Goal: Find specific fact: Find specific fact

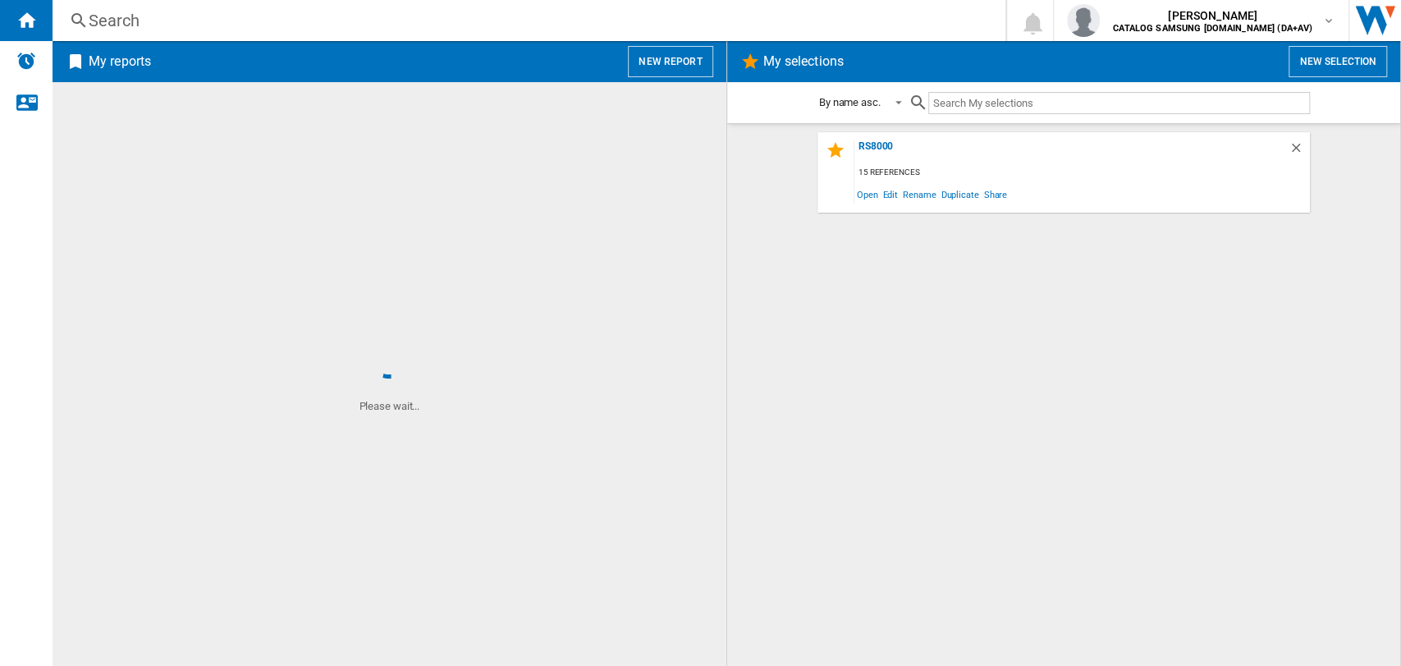
click at [134, 22] on div "Search" at bounding box center [526, 20] width 874 height 23
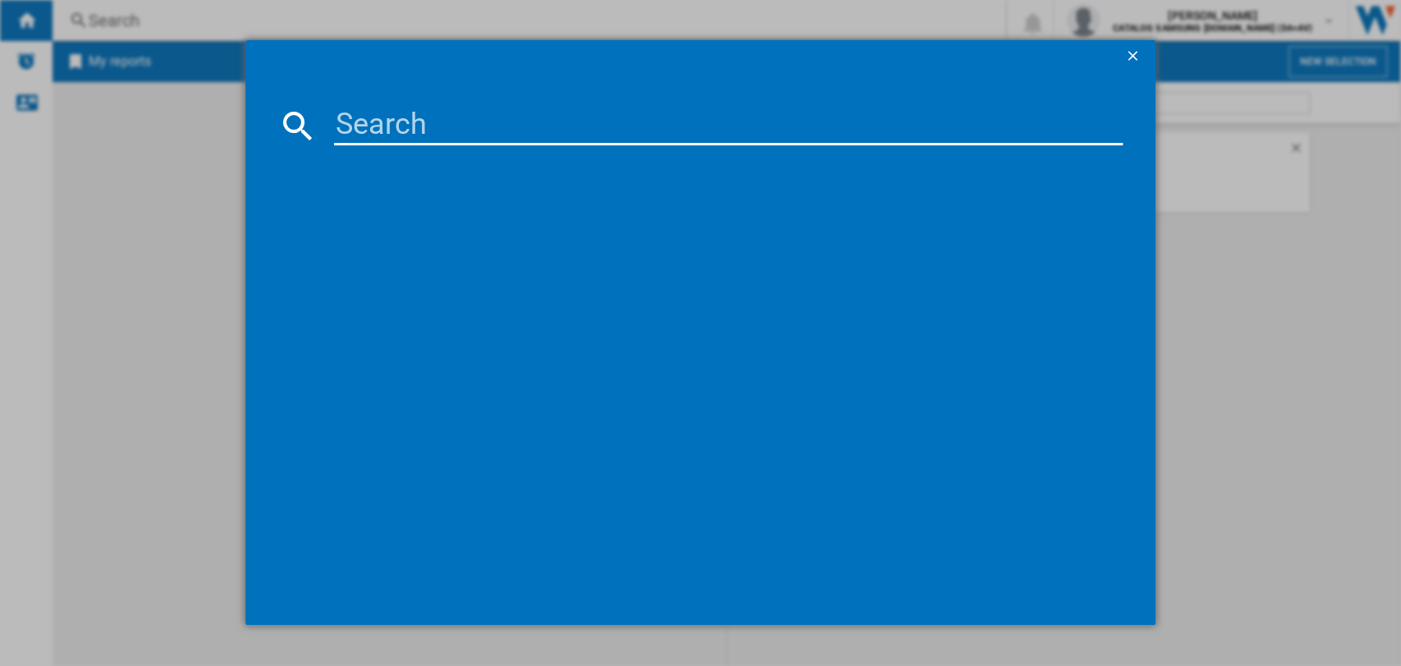
click at [355, 131] on input at bounding box center [729, 125] width 790 height 39
paste input "shark 1251ukt"
type input "shark 1251ukt"
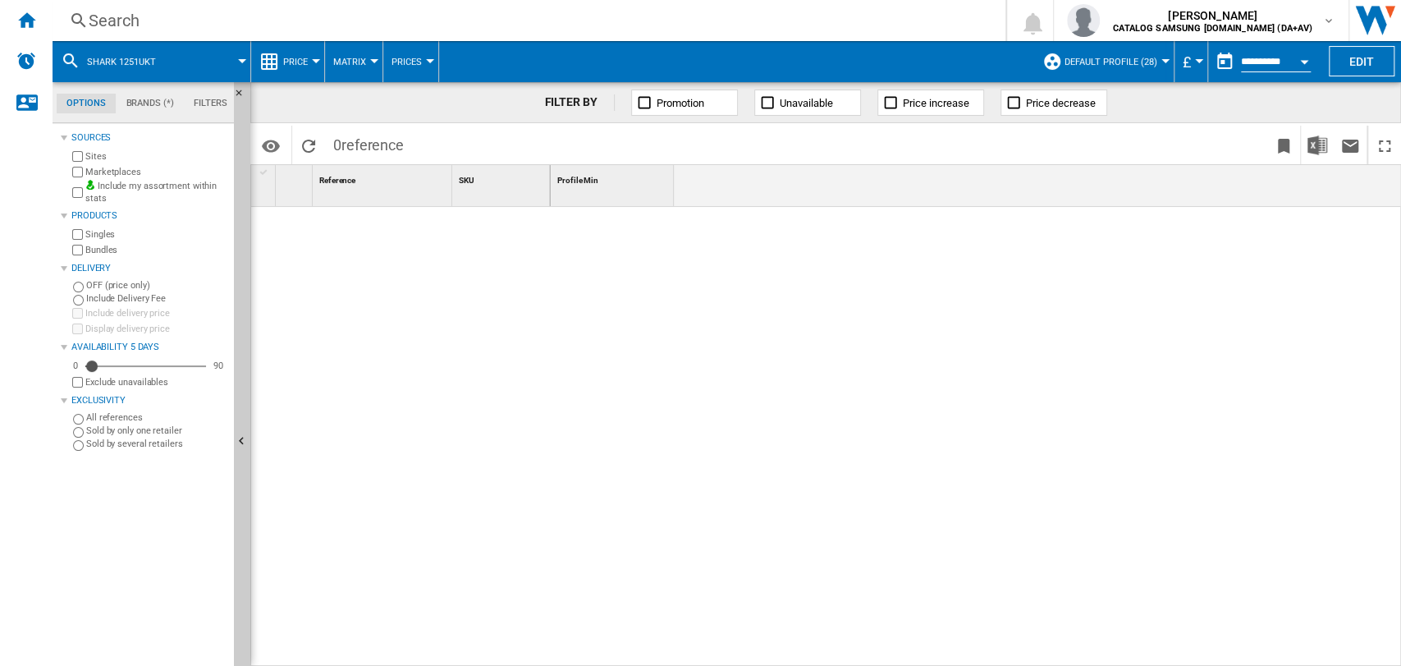
click at [138, 25] on div "Search" at bounding box center [526, 20] width 874 height 23
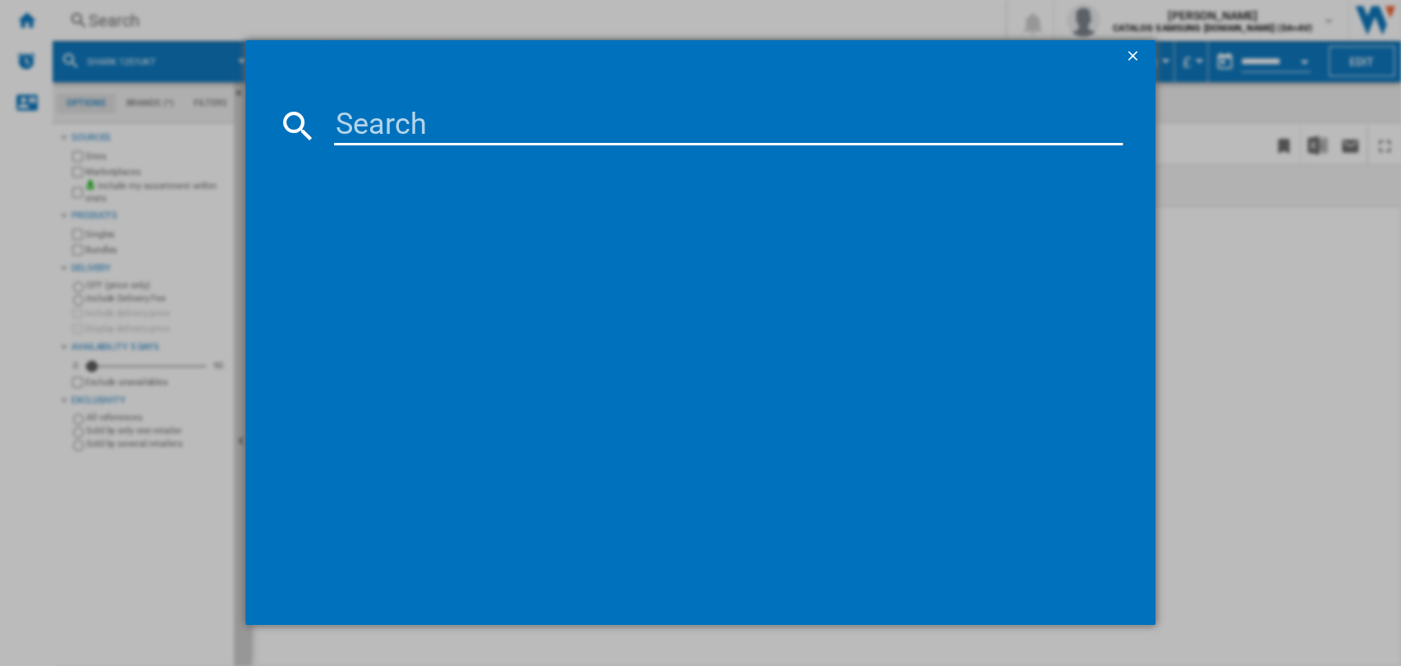
click at [387, 132] on input at bounding box center [729, 125] width 790 height 39
paste input "shark 1251ukt"
click at [414, 129] on input "shark 1251ukt" at bounding box center [729, 125] width 790 height 39
click at [440, 125] on input "shark1251ukt" at bounding box center [729, 125] width 790 height 39
click at [479, 124] on input "shark1251ukt" at bounding box center [729, 125] width 790 height 39
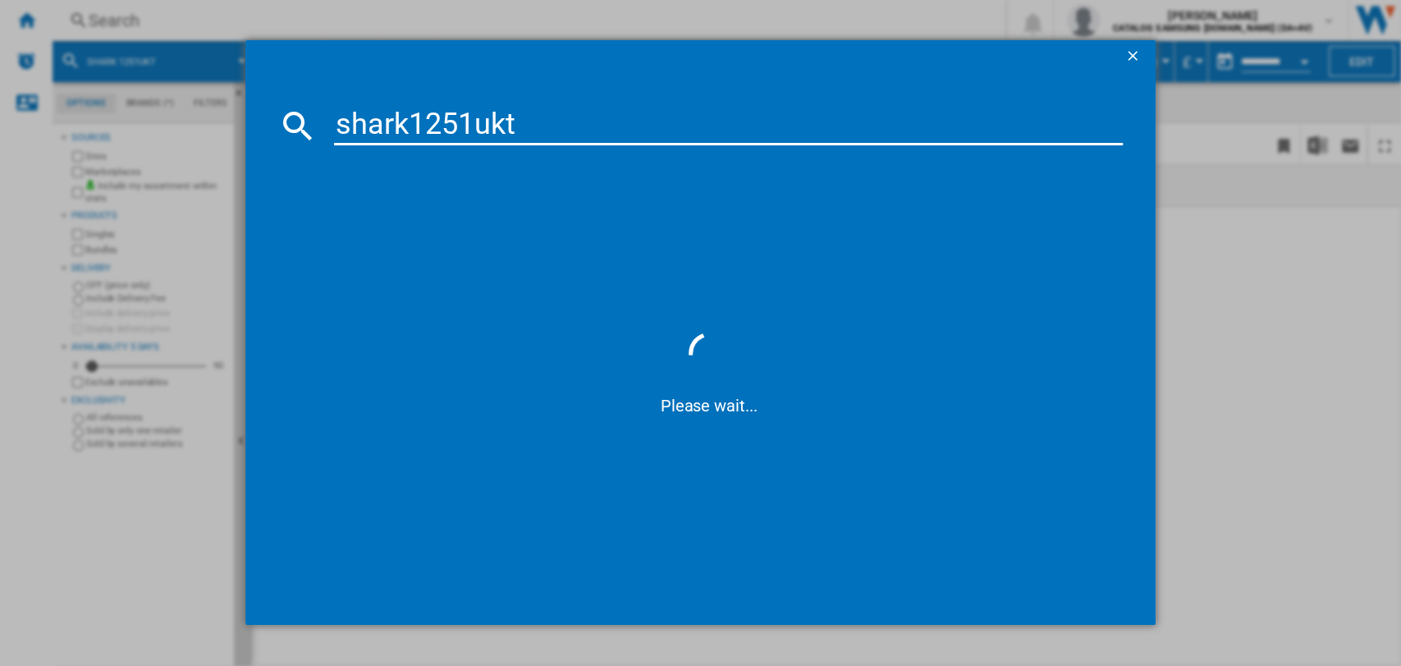
type input "shark125ukt"
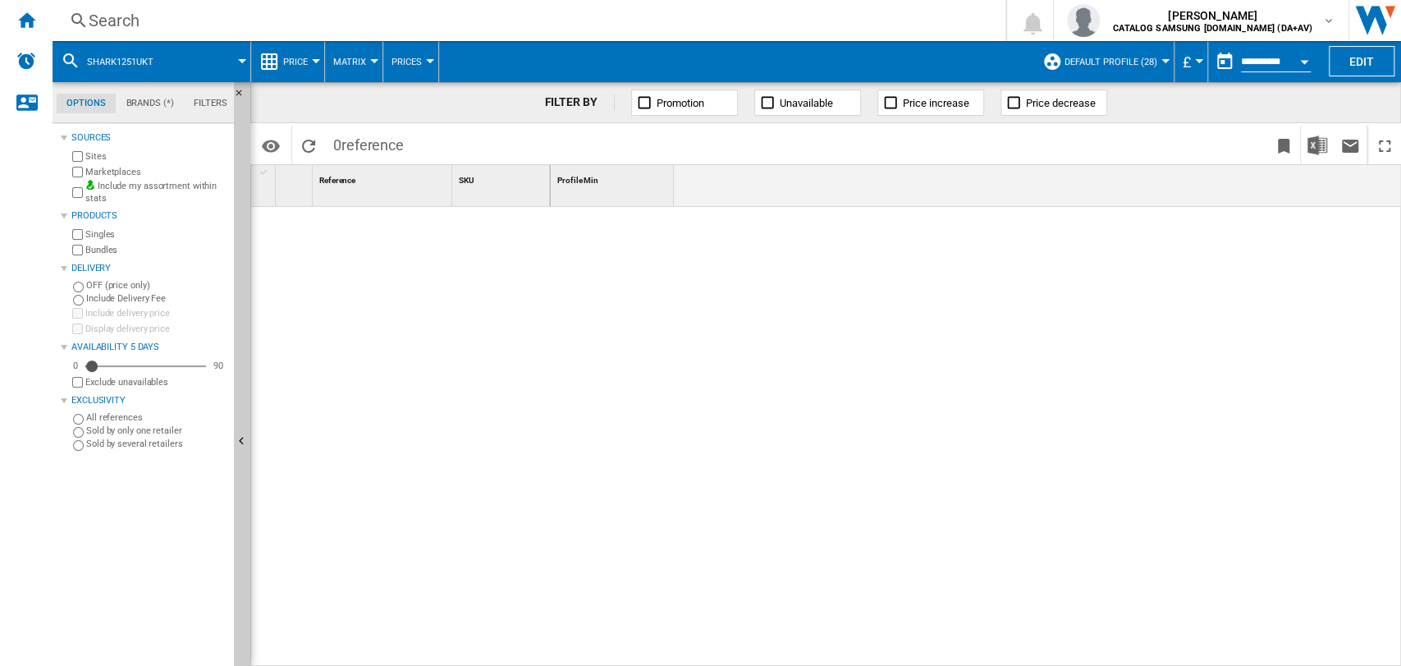
click at [204, 34] on div "Search Search 0 [PERSON_NAME] CATALOG SAMSUNG [DOMAIN_NAME] (DA+AV) CATALOG SAM…" at bounding box center [727, 20] width 1349 height 41
click at [204, 21] on div "Search" at bounding box center [526, 20] width 874 height 23
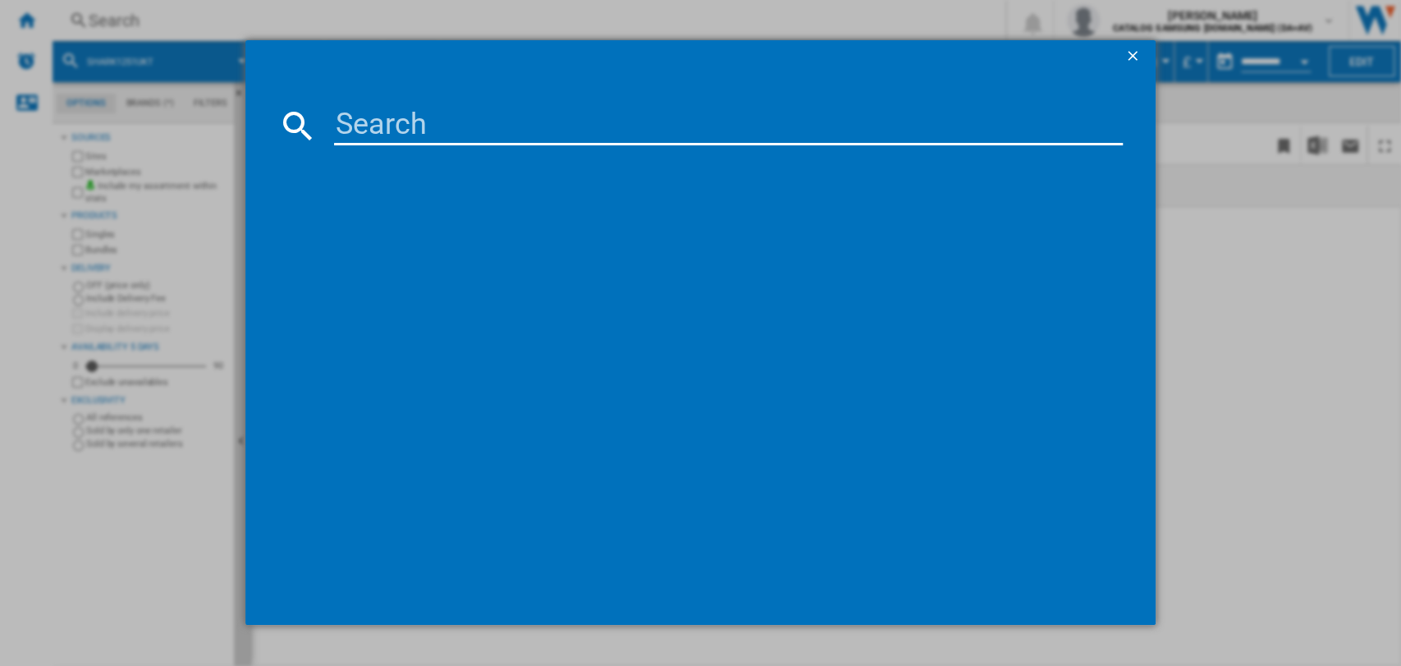
click at [359, 128] on input at bounding box center [729, 125] width 790 height 39
paste input "shark 1251ukt"
click at [421, 126] on input "shark 1251ukt" at bounding box center [729, 125] width 790 height 39
type input "shark1251ukt"
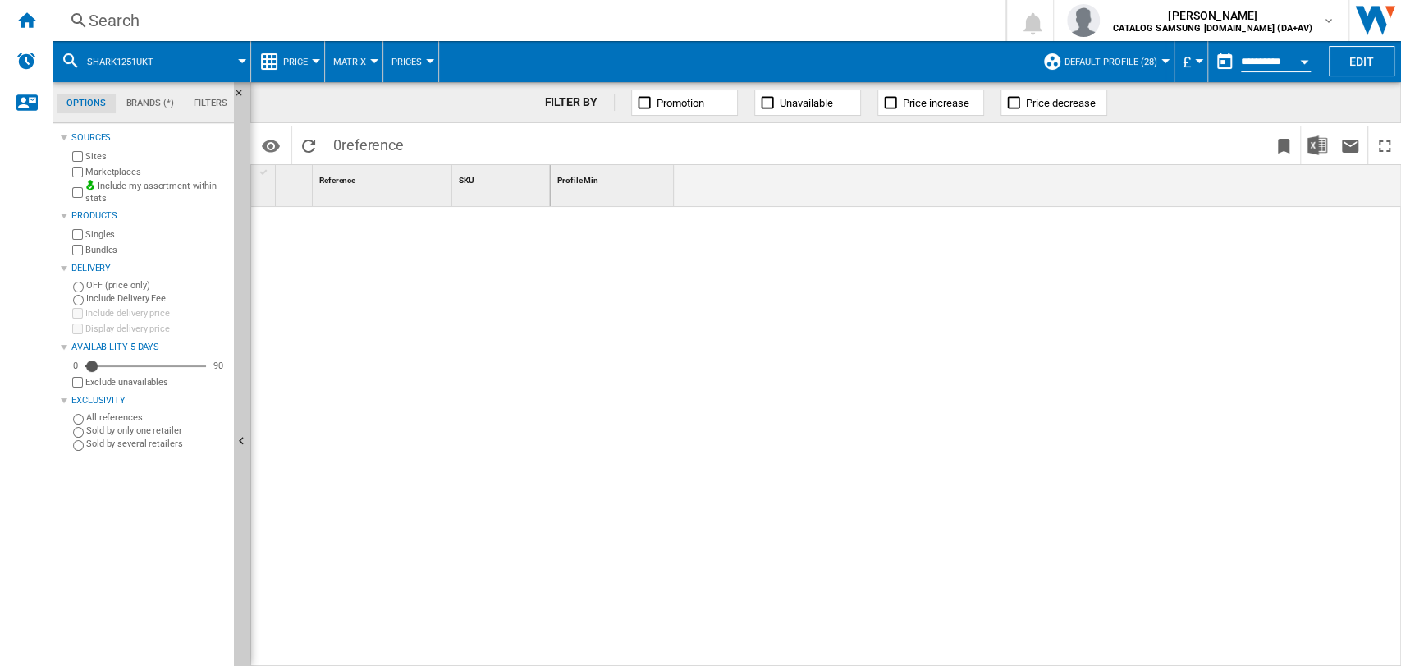
click at [151, 21] on div "Search" at bounding box center [526, 20] width 874 height 23
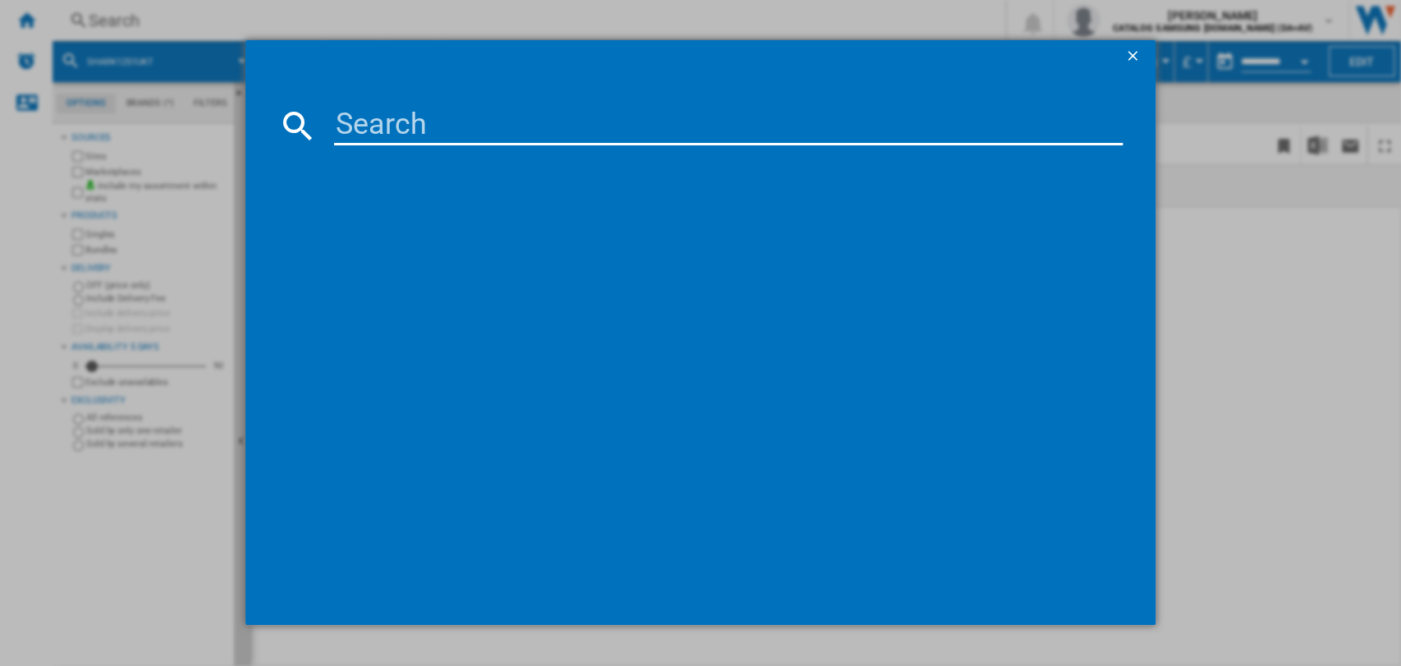
click at [369, 118] on input at bounding box center [729, 125] width 790 height 39
paste input "shark 1251ukt"
drag, startPoint x: 420, startPoint y: 120, endPoint x: 457, endPoint y: 172, distance: 64.2
click at [421, 120] on input "shark 1251ukt" at bounding box center [729, 125] width 790 height 39
type input "ip1251ukt"
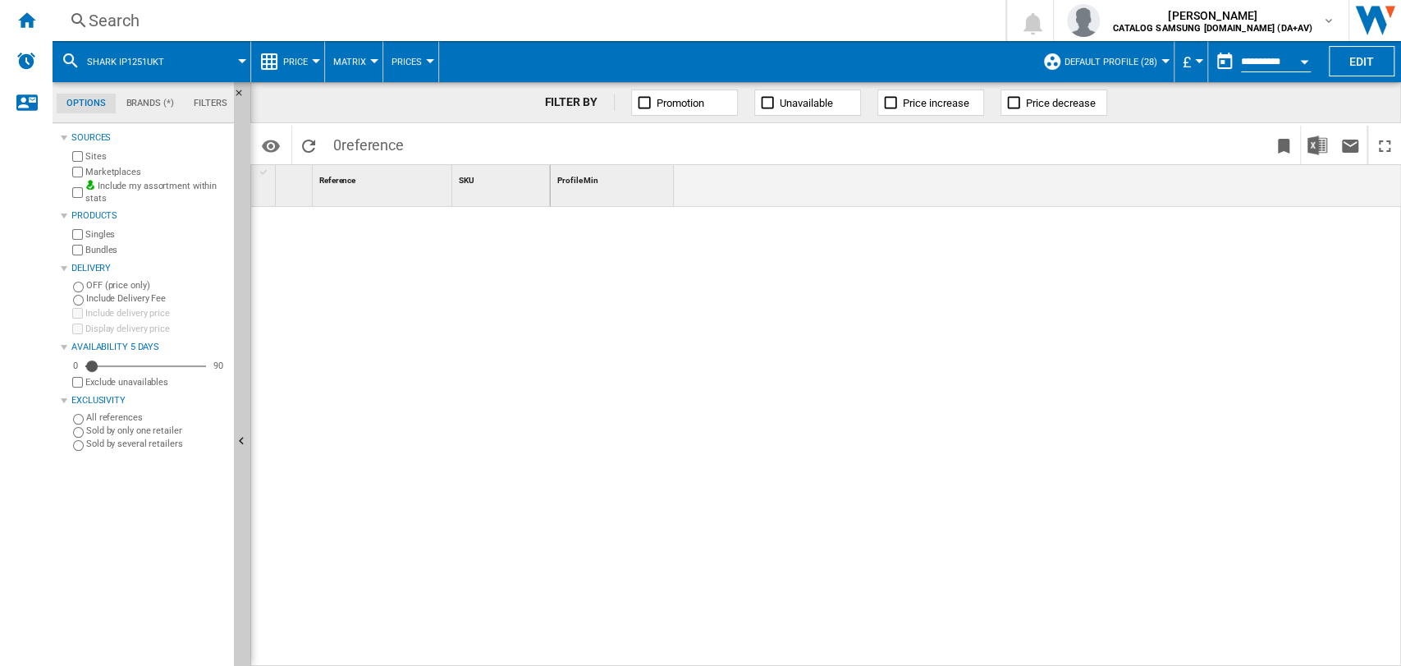
click at [283, 21] on div "Search" at bounding box center [526, 20] width 874 height 23
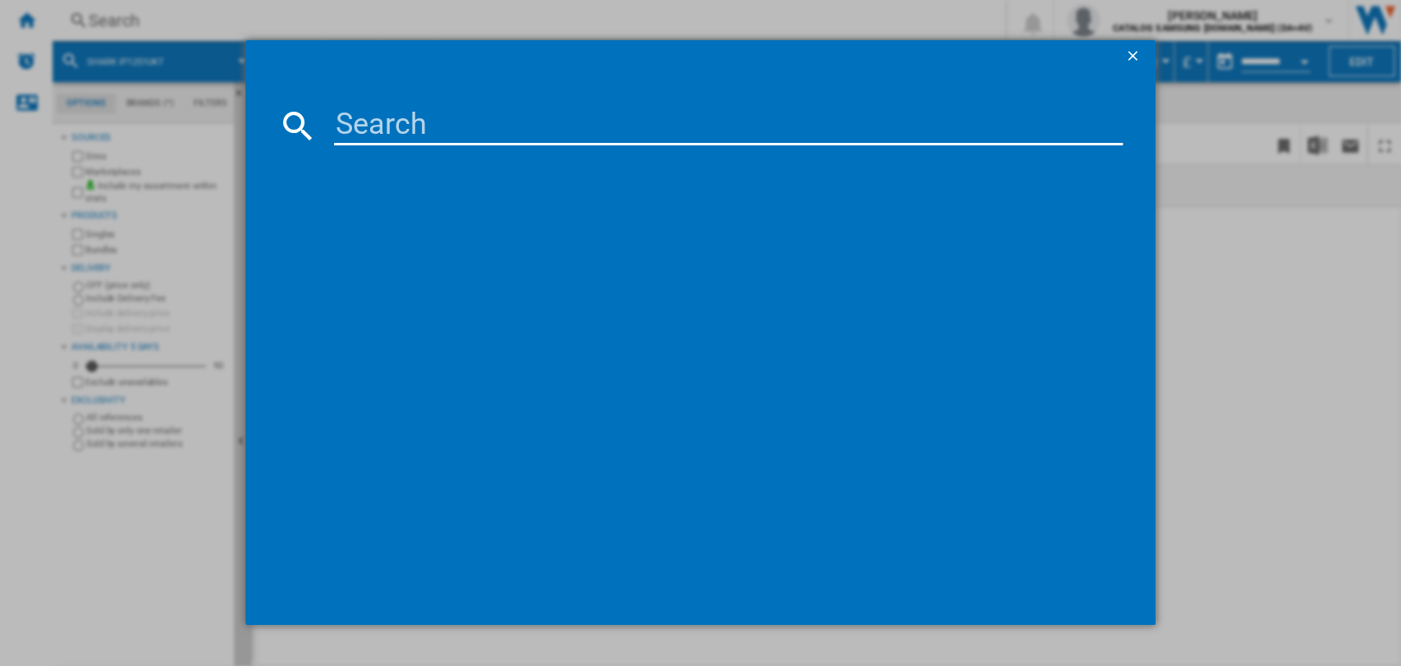
click at [397, 120] on input at bounding box center [729, 125] width 790 height 39
paste input "IP1251UKT"
type input "IP1251UKT"
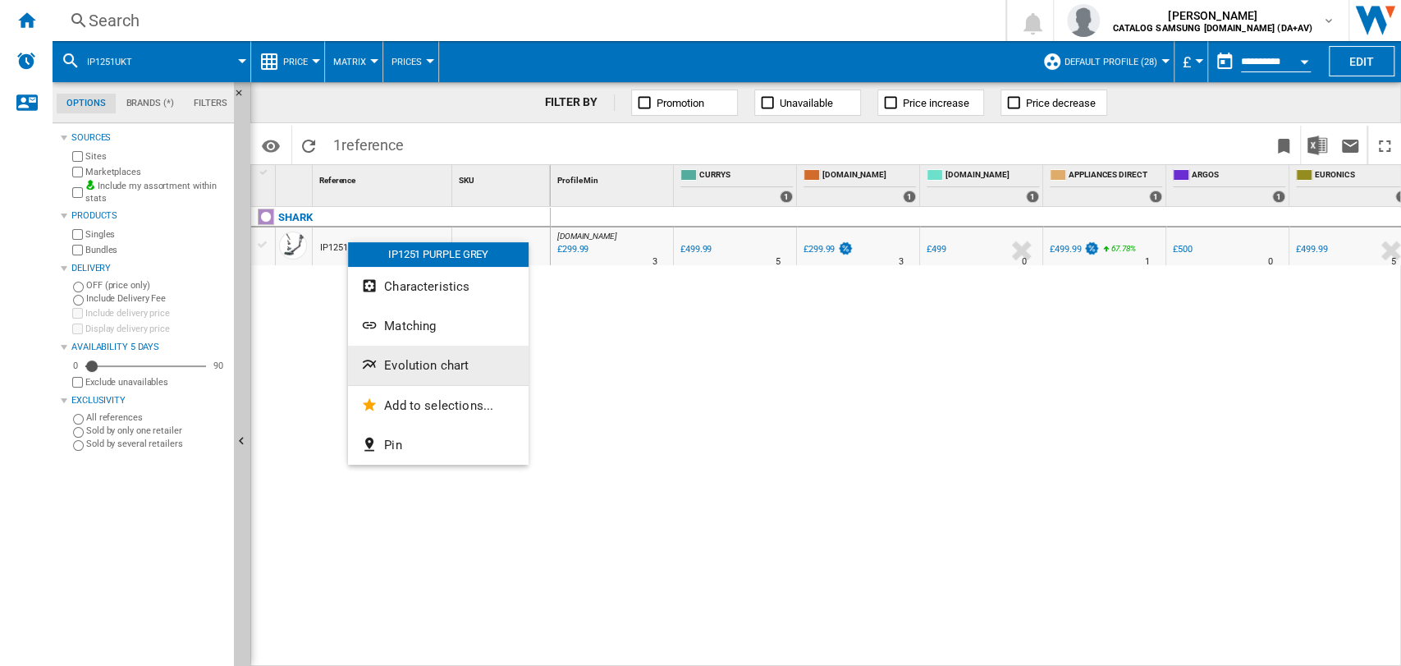
click at [415, 368] on span "Evolution chart" at bounding box center [426, 365] width 85 height 15
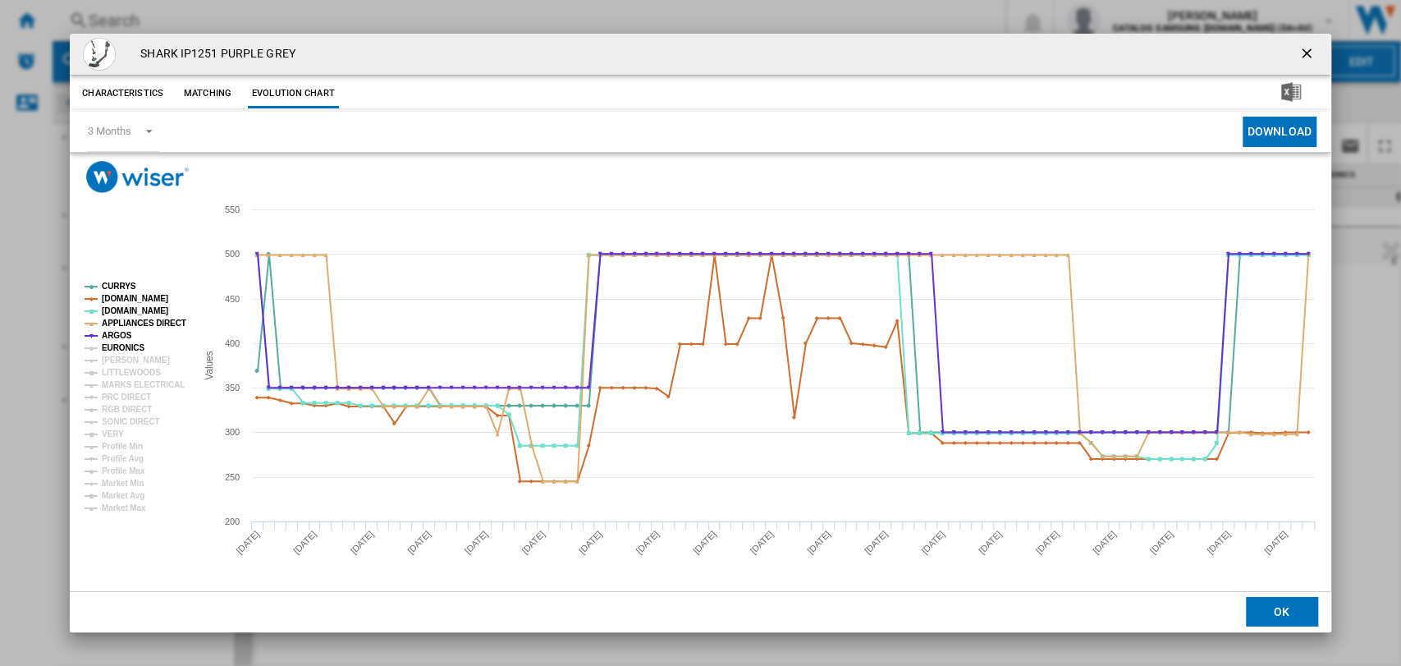
click at [118, 347] on tspan "EURONICS" at bounding box center [123, 347] width 43 height 9
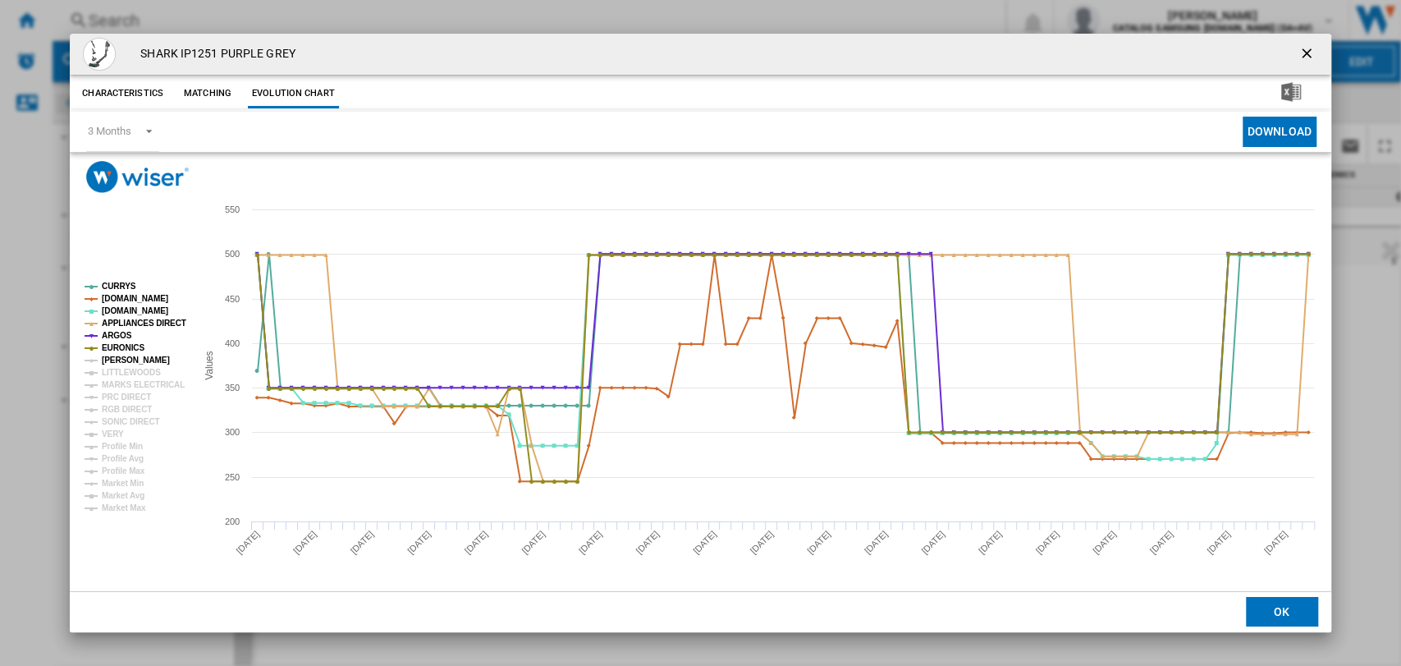
click at [118, 359] on tspan "[PERSON_NAME]" at bounding box center [136, 359] width 68 height 9
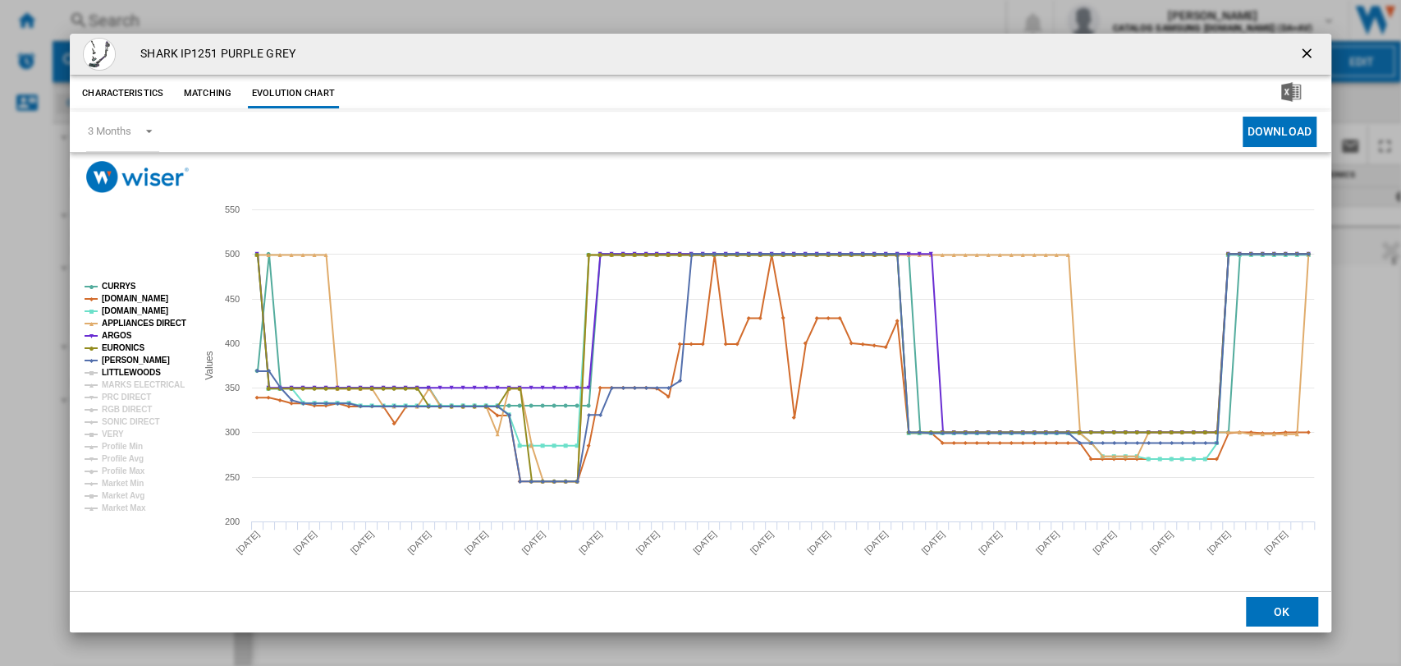
click at [120, 376] on tspan "LITTLEWOODS" at bounding box center [131, 372] width 59 height 9
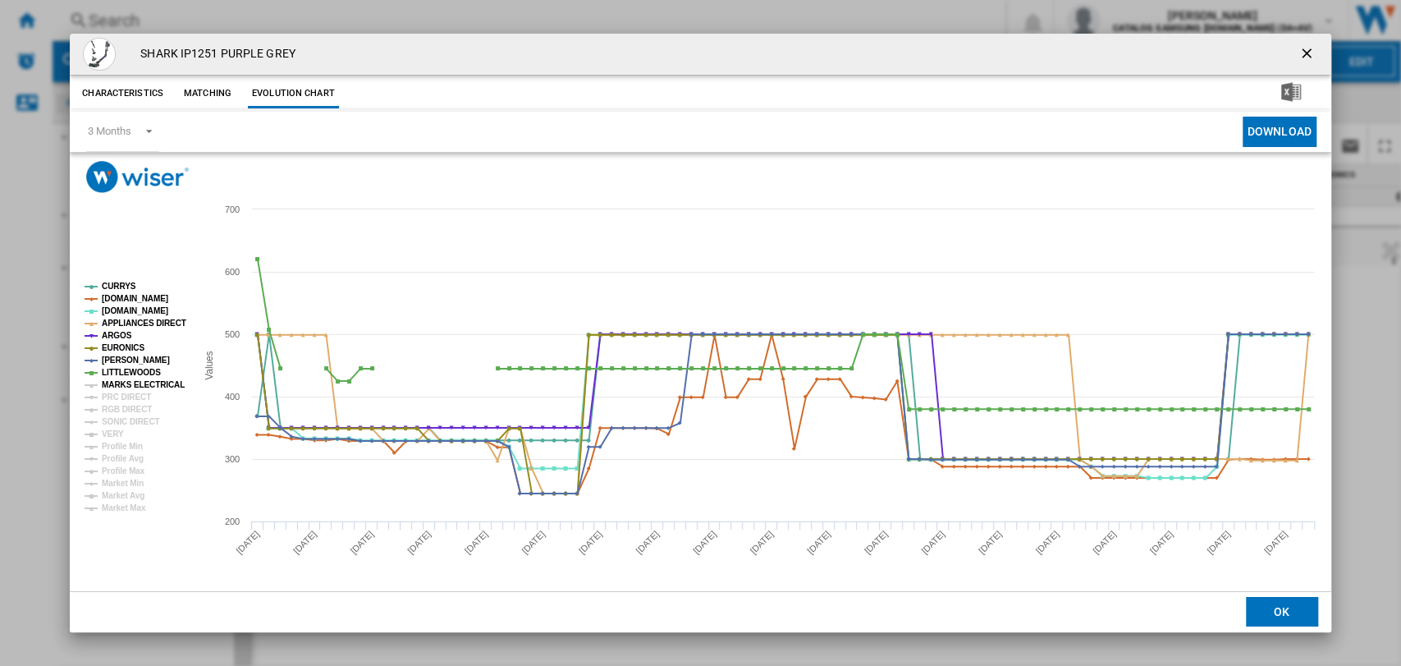
click at [121, 386] on tspan "MARKS ELECTRICAL" at bounding box center [143, 384] width 83 height 9
click at [121, 405] on tspan "RGB DIRECT" at bounding box center [127, 409] width 50 height 9
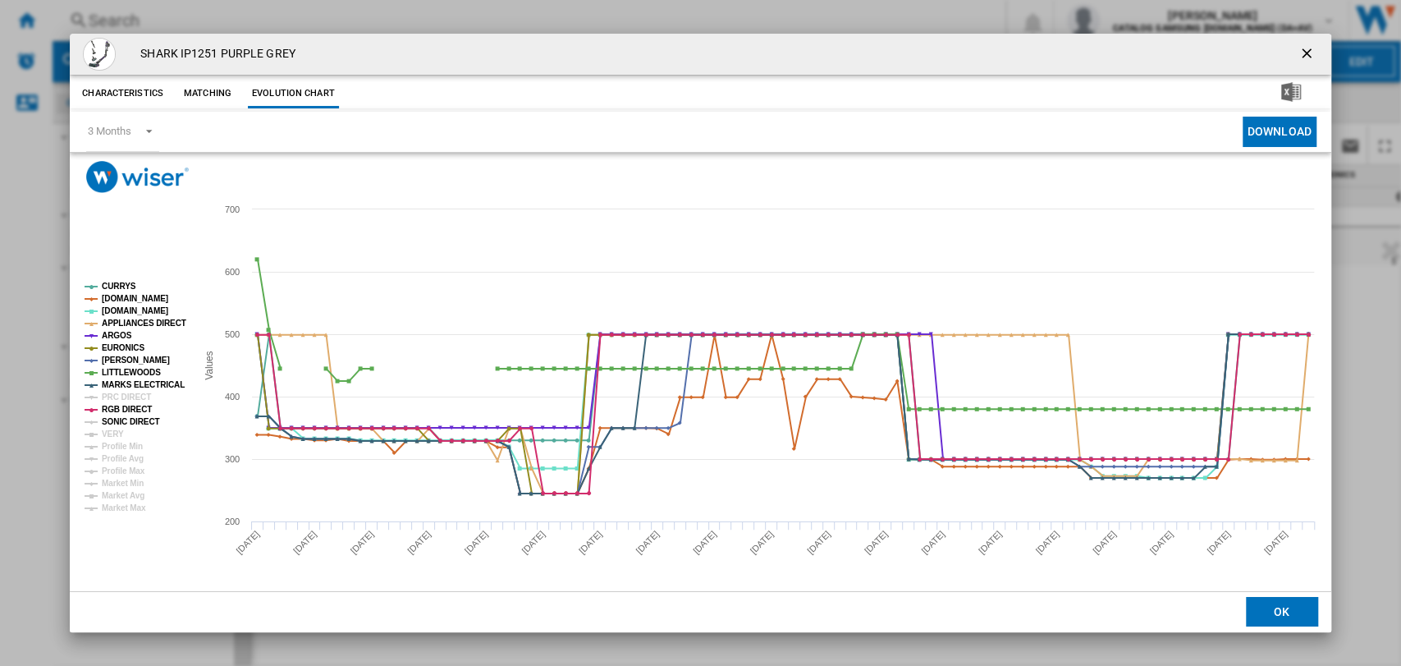
click at [123, 417] on tspan "SONIC DIRECT" at bounding box center [130, 421] width 57 height 9
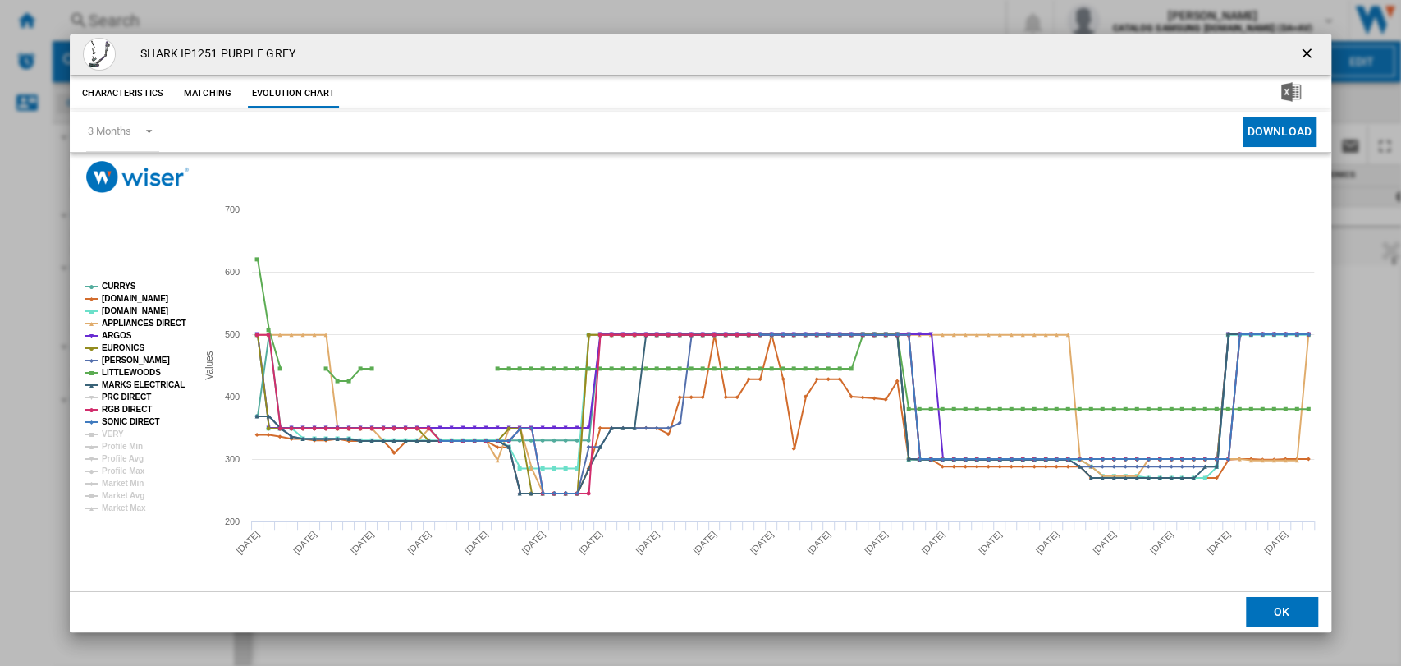
click at [120, 397] on tspan "PRC DIRECT" at bounding box center [126, 396] width 49 height 9
click at [117, 437] on tspan "VERY" at bounding box center [113, 433] width 22 height 9
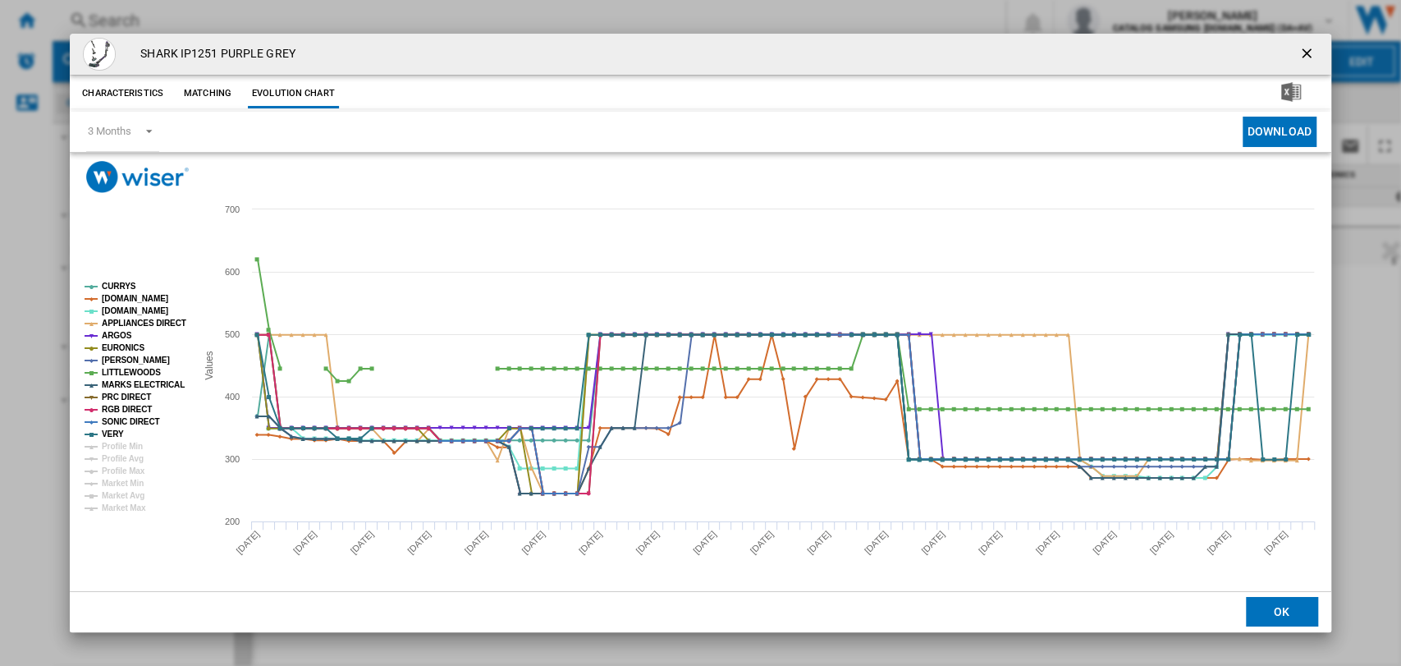
click at [1308, 53] on ng-md-icon "getI18NText('BUTTONS.CLOSE_DIALOG')" at bounding box center [1308, 55] width 20 height 20
